Goal: Find specific page/section: Find specific page/section

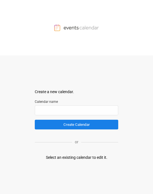
click at [72, 104] on div "Select an existing calendar to edit it." at bounding box center [76, 158] width 61 height 6
